Goal: Check status

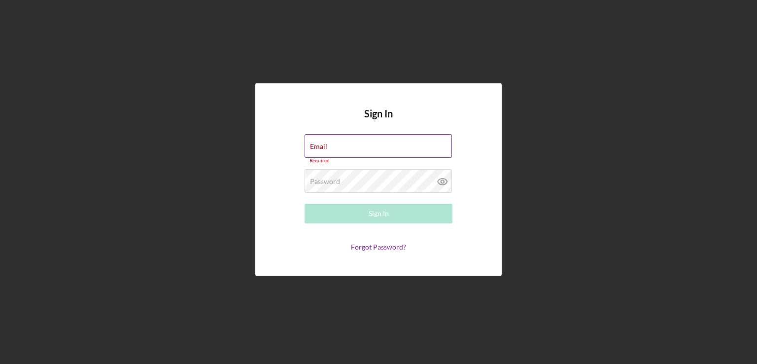
click at [366, 146] on div "Email Required" at bounding box center [379, 149] width 148 height 30
click at [364, 145] on input "Email" at bounding box center [378, 146] width 147 height 24
type input "[EMAIL_ADDRESS][DOMAIN_NAME]"
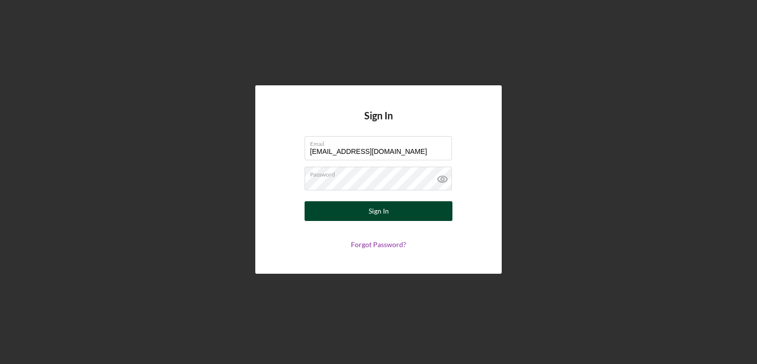
click at [343, 212] on button "Sign In" at bounding box center [379, 211] width 148 height 20
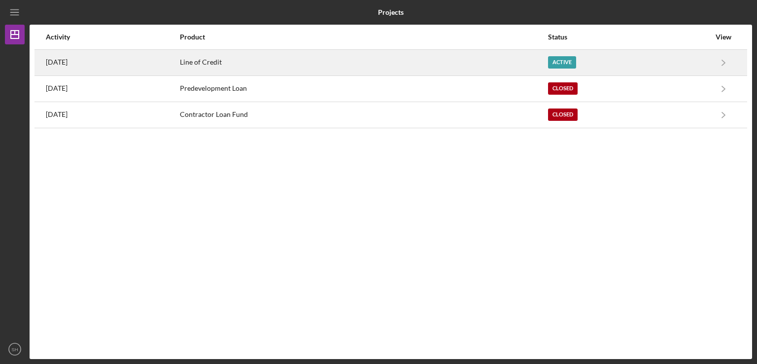
click at [570, 63] on div "Active" at bounding box center [562, 62] width 28 height 12
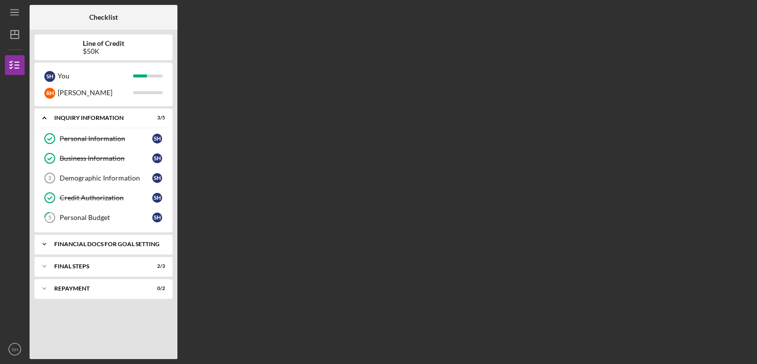
click at [128, 243] on div "Financial Docs for Goal Setting" at bounding box center [107, 244] width 106 height 6
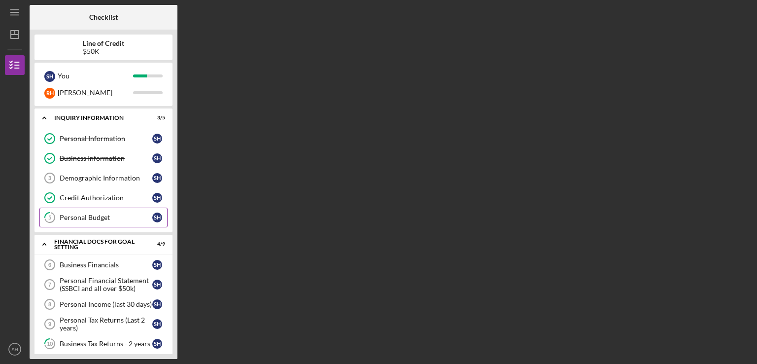
click at [91, 215] on div "Personal Budget" at bounding box center [106, 217] width 93 height 8
